Goal: Task Accomplishment & Management: Manage account settings

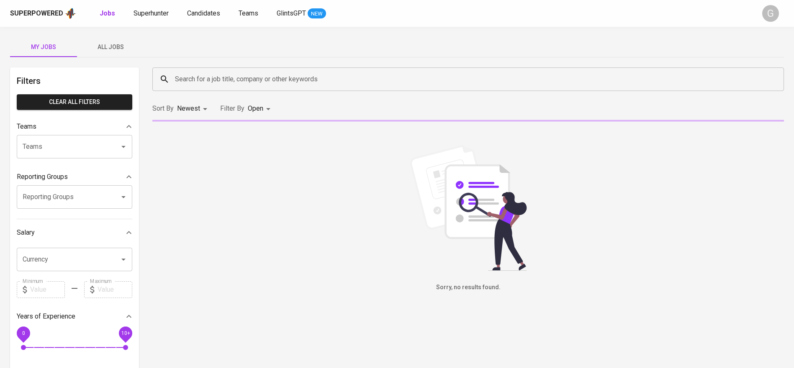
click at [157, 6] on div "Superpowered Jobs Superhunter Candidates Teams GlintsGPT NEW G" at bounding box center [397, 13] width 794 height 27
click at [158, 14] on span "Superhunter" at bounding box center [151, 13] width 35 height 8
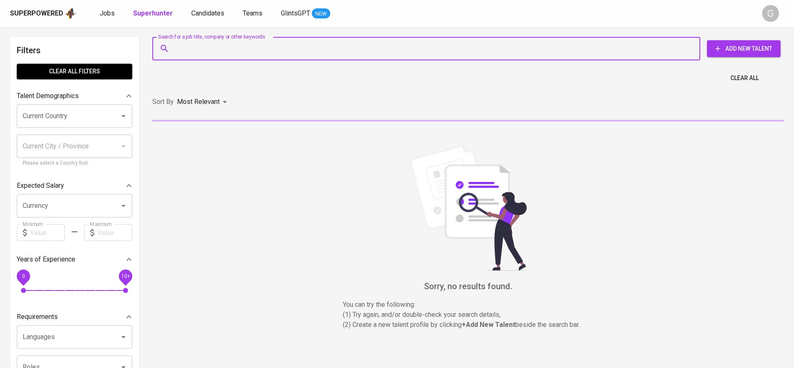
click at [221, 55] on input "Search for a job title, company or other keywords" at bounding box center [428, 49] width 511 height 16
paste input "[EMAIL_ADDRESS][DOMAIN_NAME]"
type input "[EMAIL_ADDRESS][DOMAIN_NAME]"
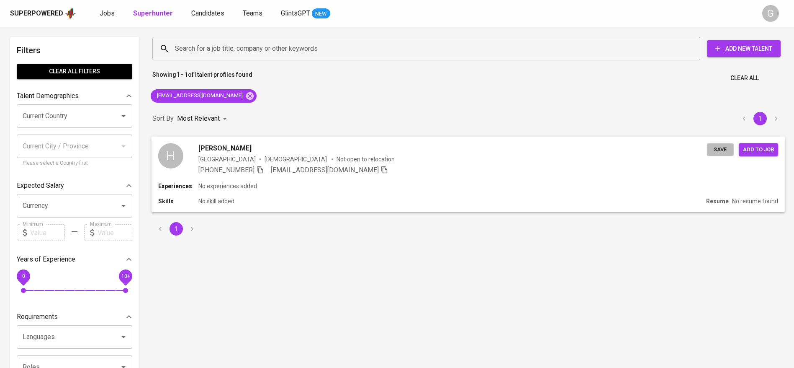
click at [716, 153] on span "Save" at bounding box center [720, 149] width 18 height 10
click at [246, 97] on icon at bounding box center [250, 96] width 8 height 8
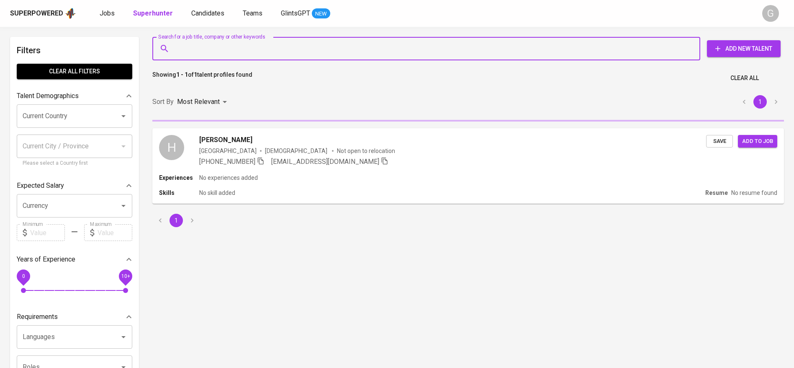
click at [354, 52] on input "Search for a job title, company or other keywords" at bounding box center [428, 49] width 511 height 16
paste input "[EMAIL_ADDRESS][DOMAIN_NAME]"
type input "[EMAIL_ADDRESS][DOMAIN_NAME]"
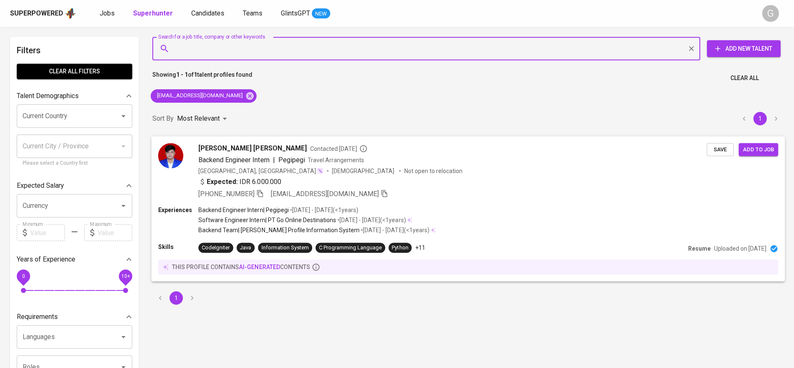
click at [710, 144] on button "Save" at bounding box center [720, 149] width 27 height 13
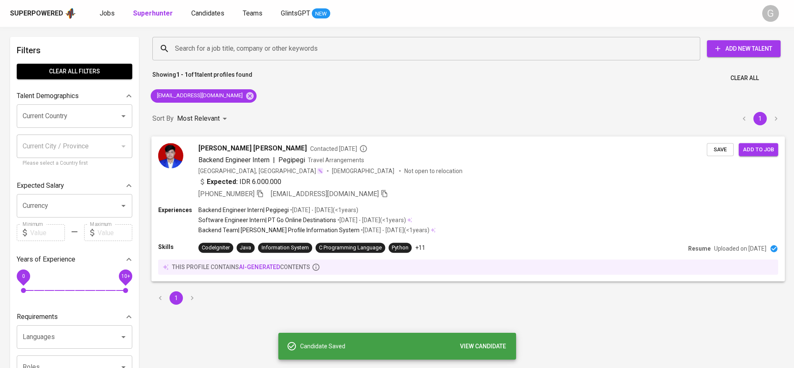
click at [410, 193] on div "[PHONE_NUMBER] [EMAIL_ADDRESS][DOMAIN_NAME]" at bounding box center [452, 193] width 509 height 10
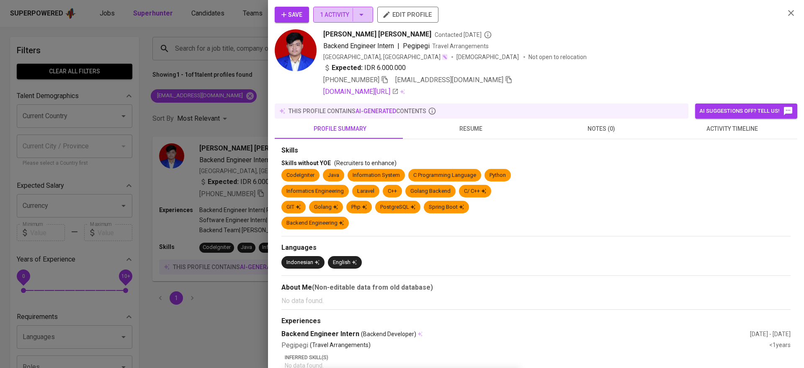
click at [340, 14] on span "1 Activity" at bounding box center [343, 15] width 46 height 10
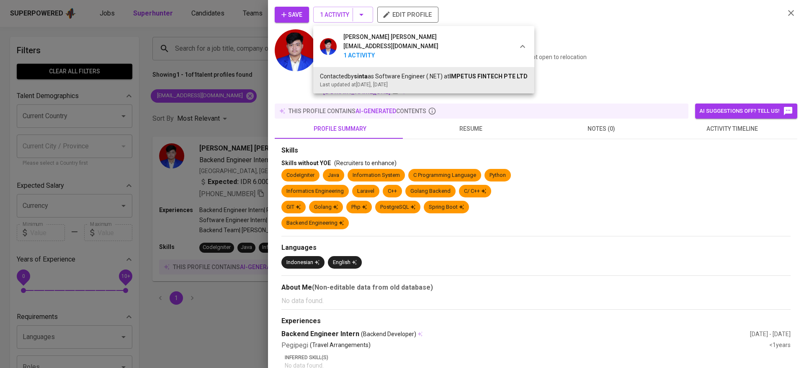
click at [238, 44] on div at bounding box center [402, 184] width 804 height 368
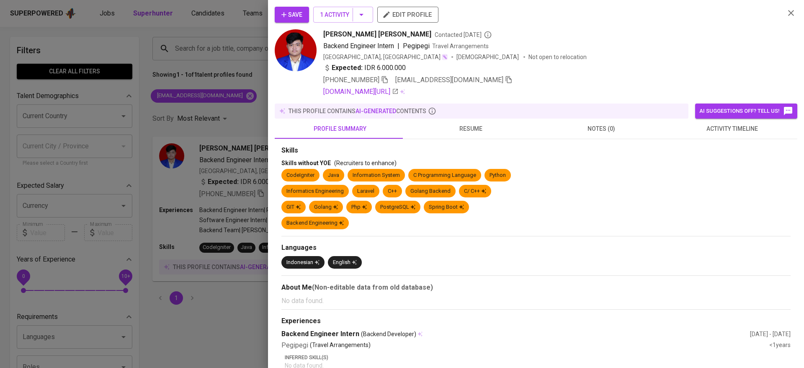
click at [203, 2] on div at bounding box center [402, 184] width 804 height 368
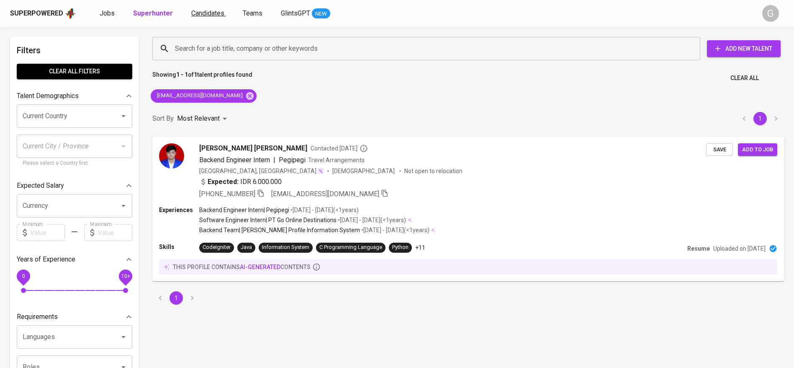
click at [204, 9] on span "Candidates" at bounding box center [207, 13] width 33 height 8
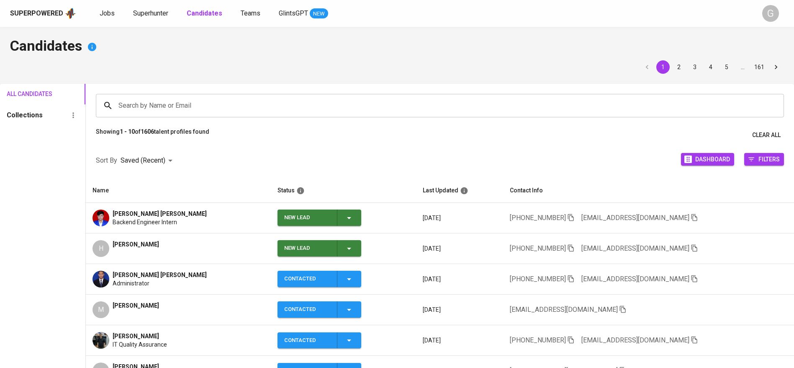
click at [344, 215] on icon "button" at bounding box center [349, 218] width 10 height 10
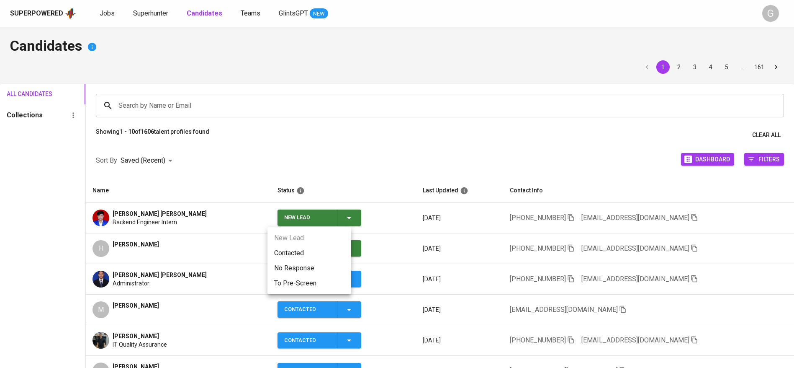
click at [334, 245] on li "Contacted" at bounding box center [310, 252] width 84 height 15
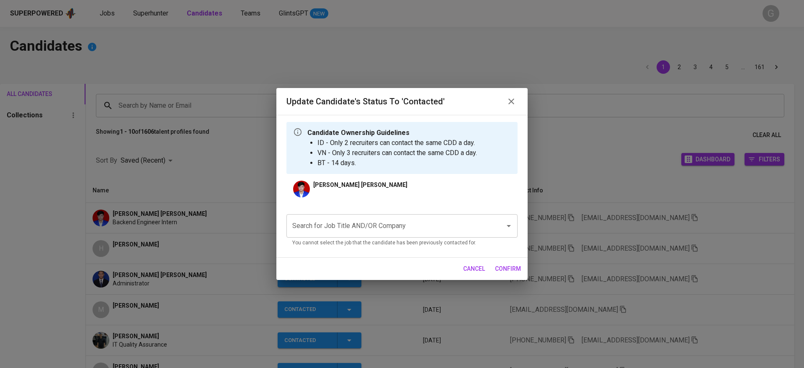
click at [382, 238] on div "Search for Job Title AND/OR Company Search for Job Title AND/OR Company You can…" at bounding box center [401, 230] width 231 height 33
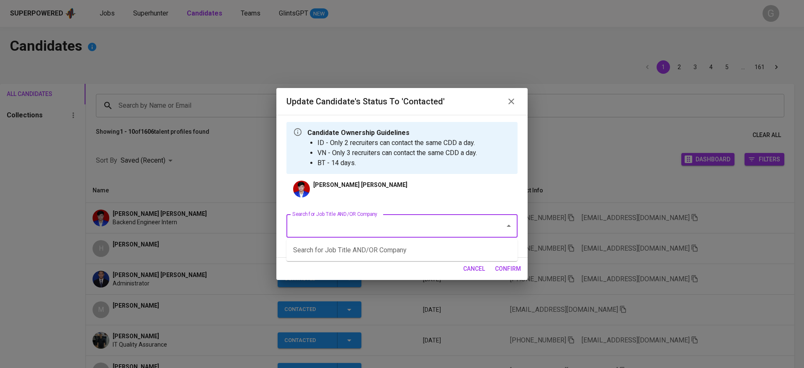
click at [371, 227] on input "Search for Job Title AND/OR Company" at bounding box center [390, 226] width 200 height 16
type input "cargo"
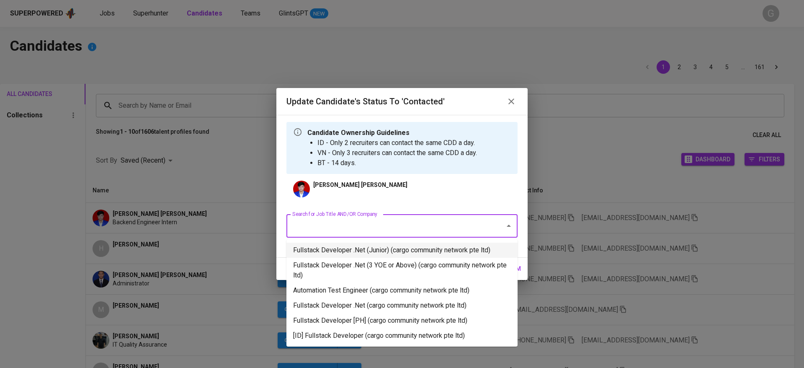
click at [367, 247] on li "Fullstack Developer .Net (Junior) (cargo community network pte ltd)" at bounding box center [401, 249] width 231 height 15
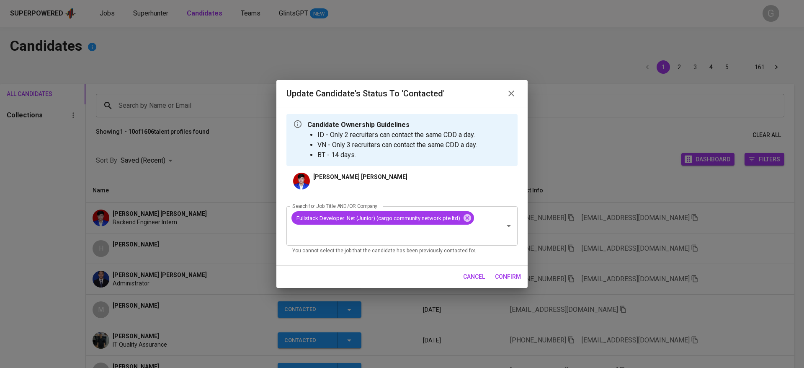
click at [504, 273] on span "confirm" at bounding box center [508, 276] width 26 height 10
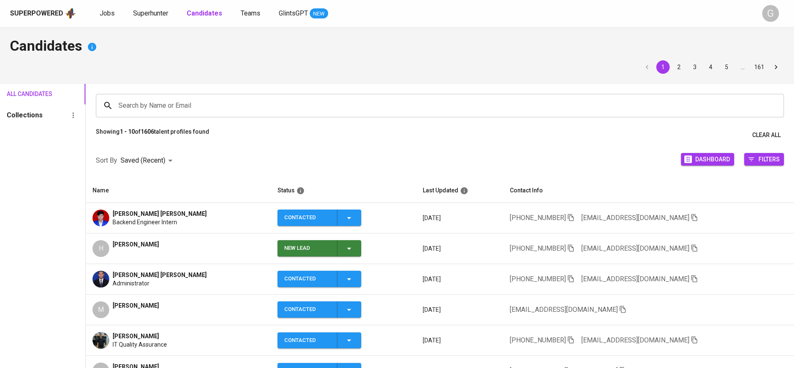
click at [344, 247] on icon "button" at bounding box center [349, 248] width 10 height 10
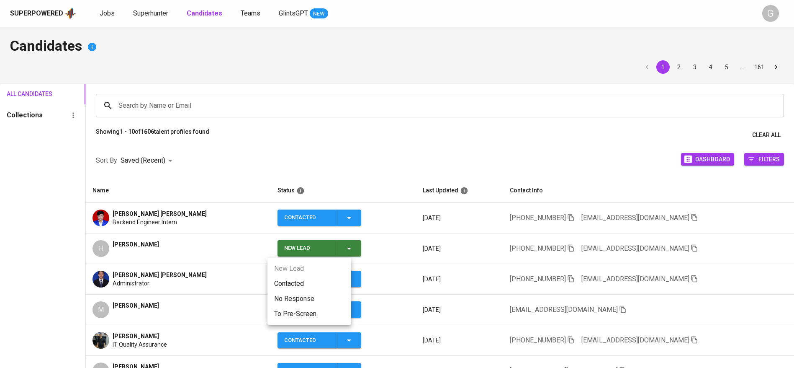
click at [291, 282] on li "Contacted" at bounding box center [310, 283] width 84 height 15
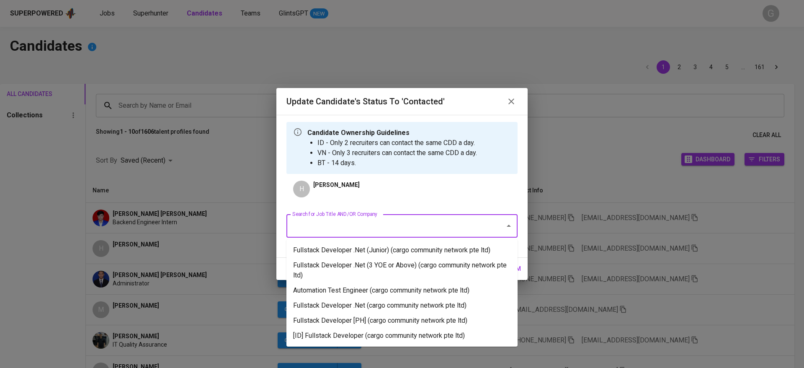
click at [409, 226] on input "Search for Job Title AND/OR Company" at bounding box center [390, 226] width 200 height 16
click at [410, 248] on li "Fullstack Developer .Net (Junior) (cargo community network pte ltd)" at bounding box center [401, 249] width 231 height 15
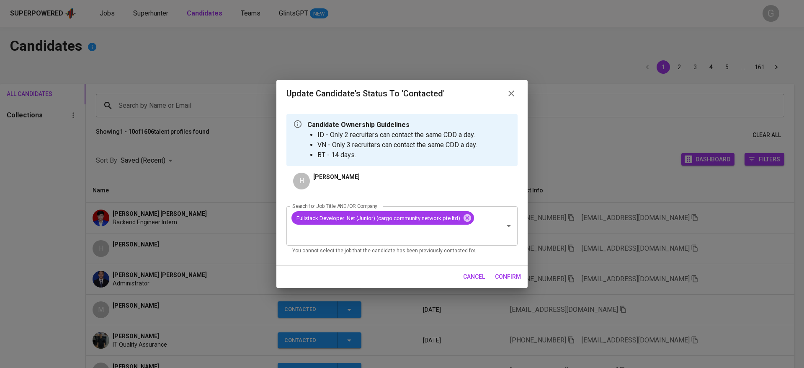
click at [509, 277] on span "confirm" at bounding box center [508, 276] width 26 height 10
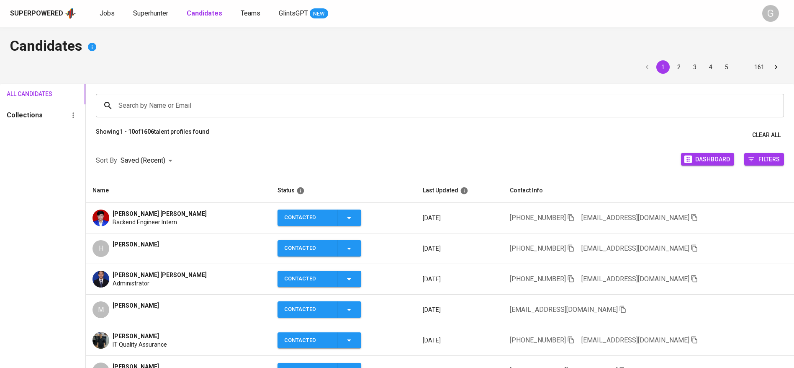
click at [246, 36] on div "Candidates 1 2 3 4 5 … 161 All Candidates Collections Search by Name or Email S…" at bounding box center [397, 284] width 794 height 515
click at [691, 248] on icon "button" at bounding box center [695, 248] width 8 height 8
